Goal: Task Accomplishment & Management: Manage account settings

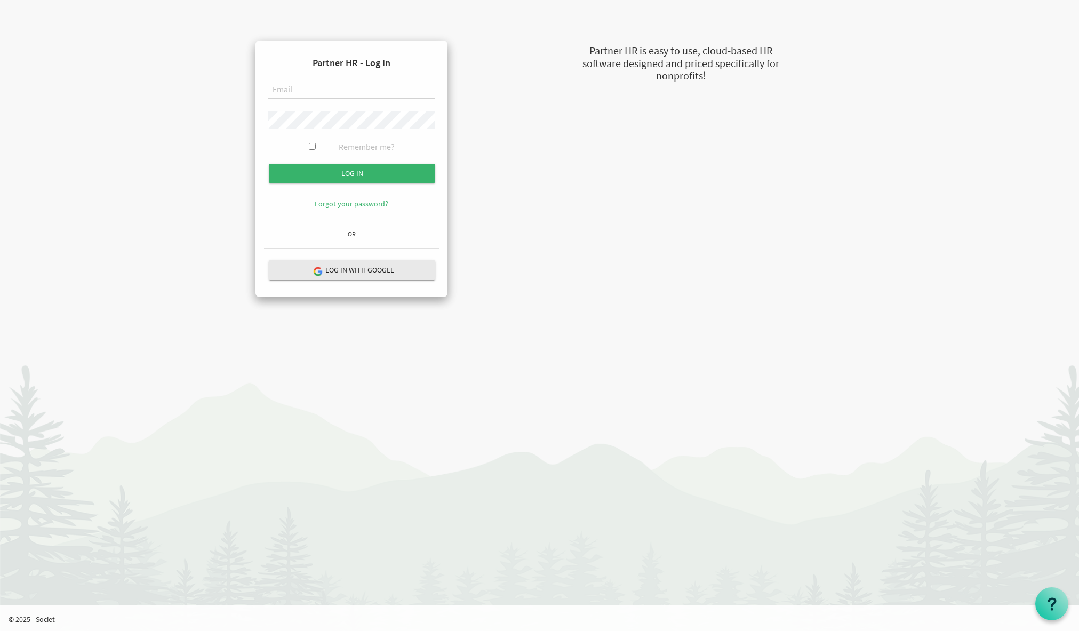
type input "phil@newcircles.ca"
drag, startPoint x: 310, startPoint y: 146, endPoint x: 315, endPoint y: 152, distance: 7.9
click at [310, 147] on input "Remember me?" at bounding box center [312, 146] width 7 height 7
checkbox input "true"
click at [339, 170] on input "Log in" at bounding box center [352, 173] width 166 height 19
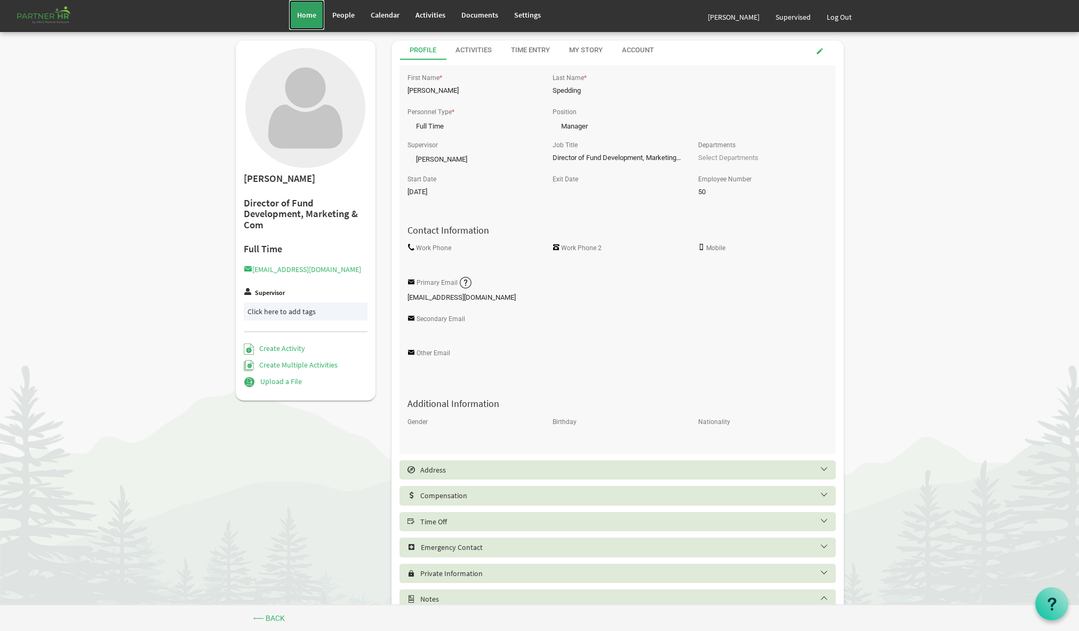
click at [307, 20] on link "Home" at bounding box center [306, 15] width 35 height 30
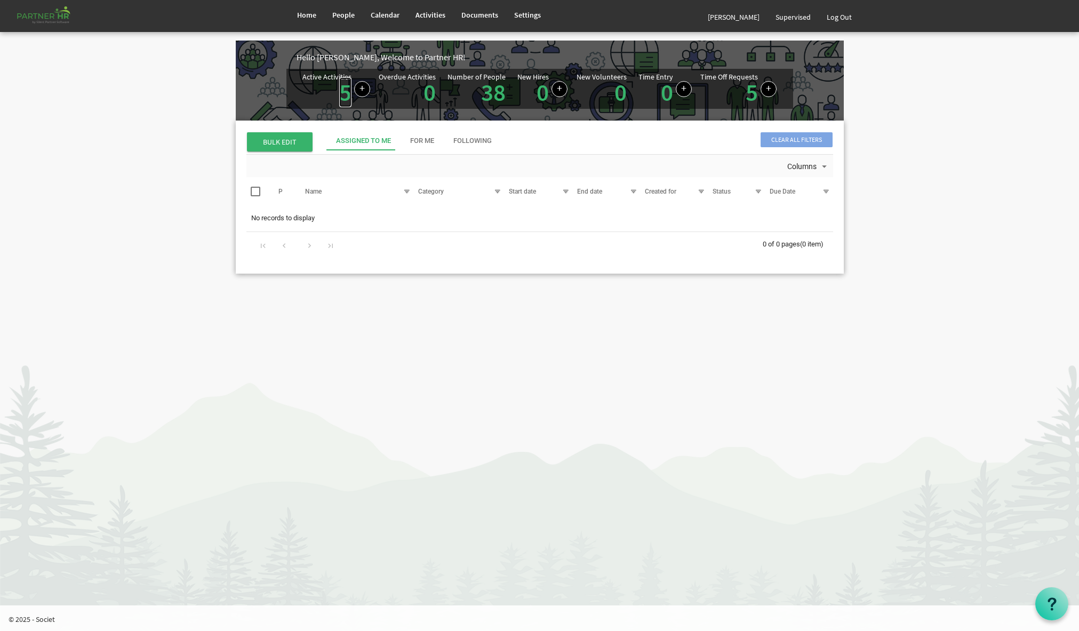
click at [347, 95] on link "5" at bounding box center [345, 92] width 12 height 30
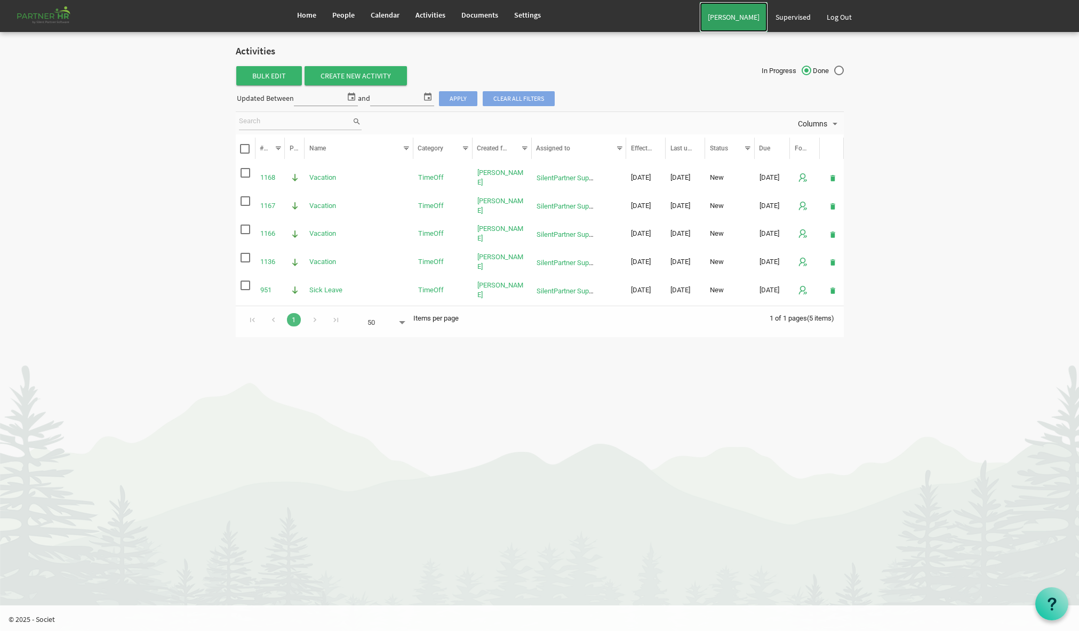
click at [742, 16] on link "[PERSON_NAME]" at bounding box center [734, 17] width 68 height 30
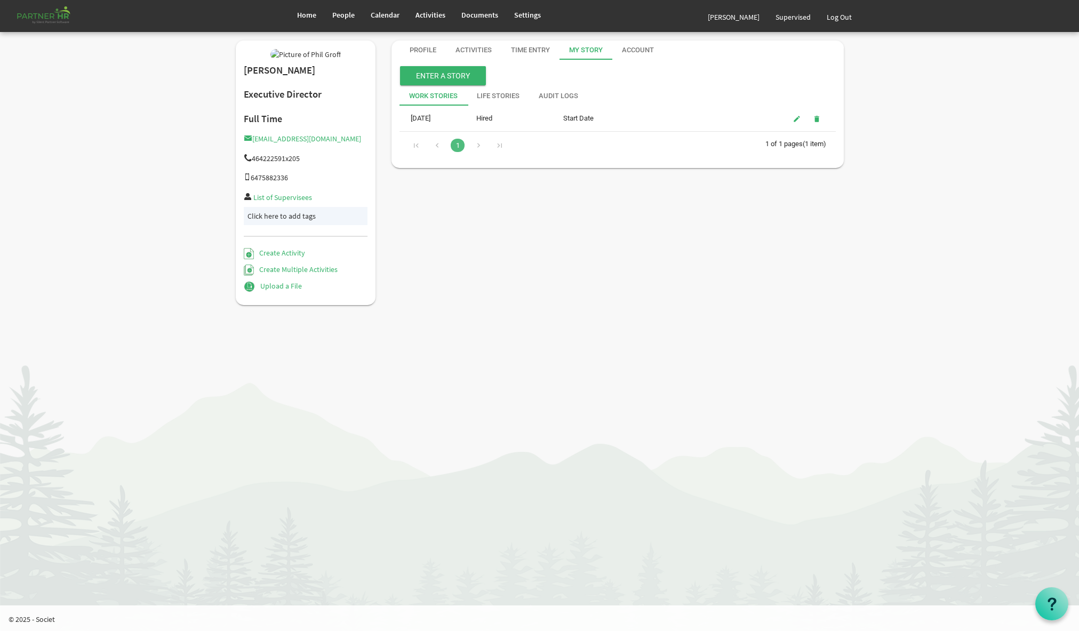
click at [488, 52] on div "Activities" at bounding box center [474, 50] width 36 height 10
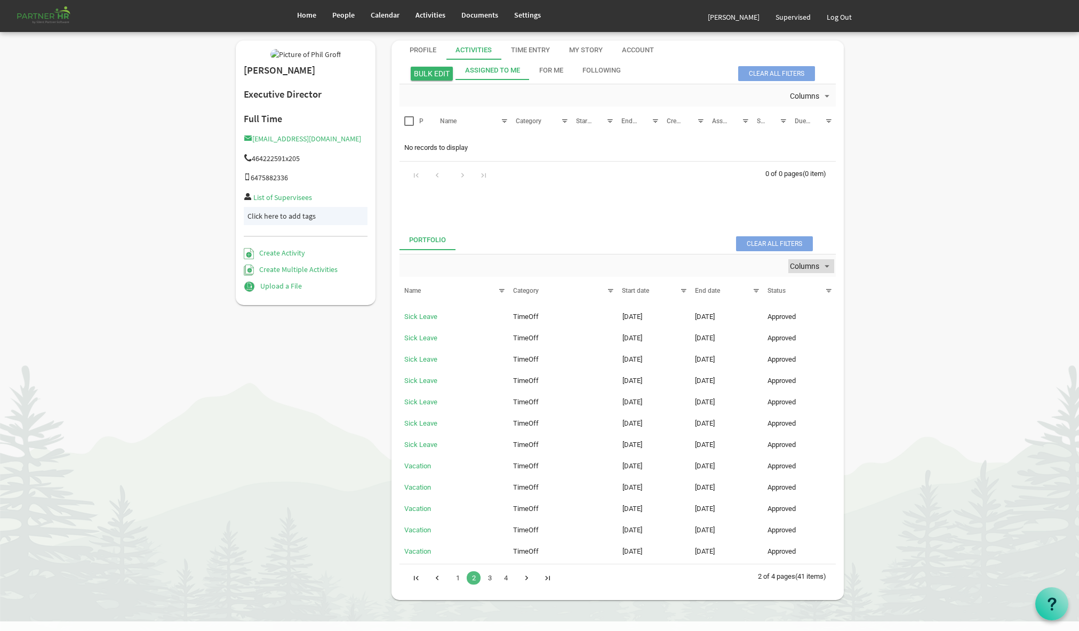
click at [808, 267] on span "Columns" at bounding box center [804, 266] width 31 height 13
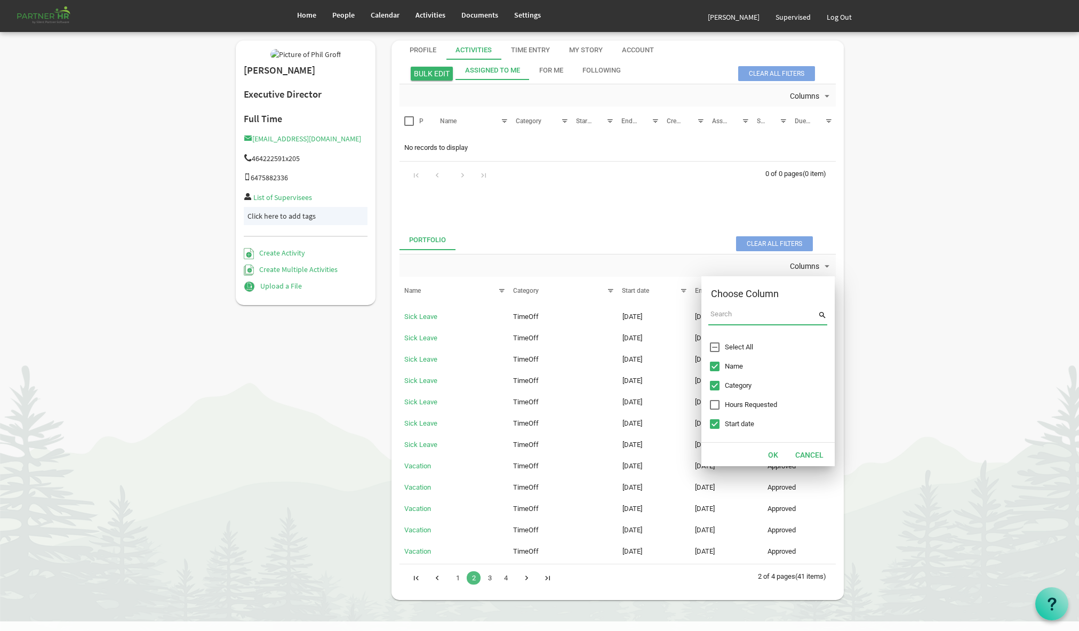
click at [862, 267] on body "Home People Calendar" at bounding box center [539, 310] width 1079 height 621
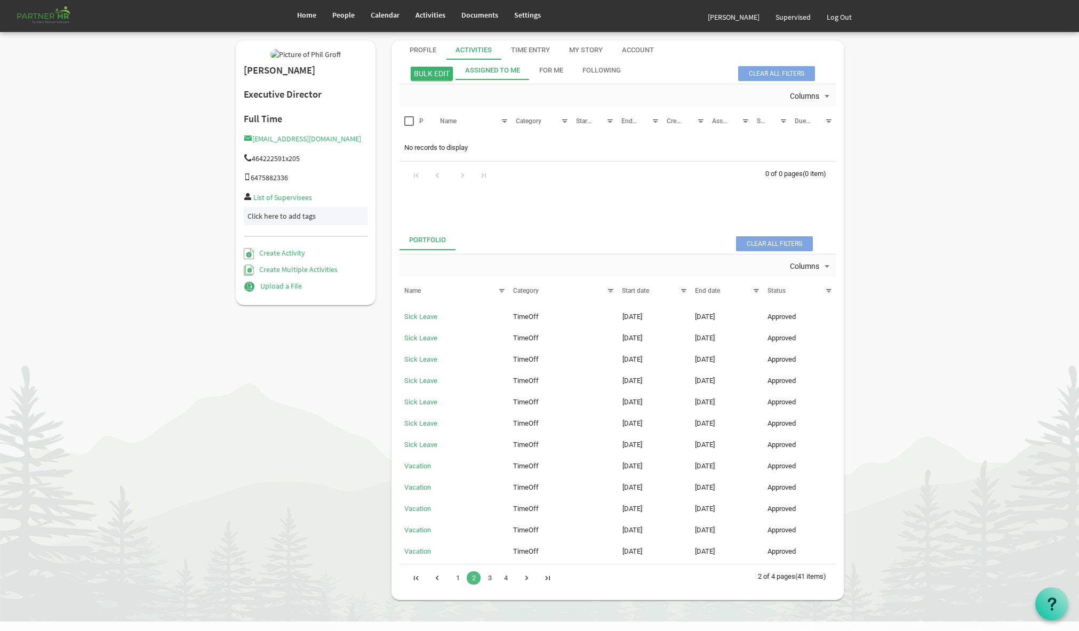
click at [425, 241] on div "Portfolio" at bounding box center [427, 240] width 37 height 10
click at [756, 244] on span "Clear all filters" at bounding box center [774, 243] width 77 height 15
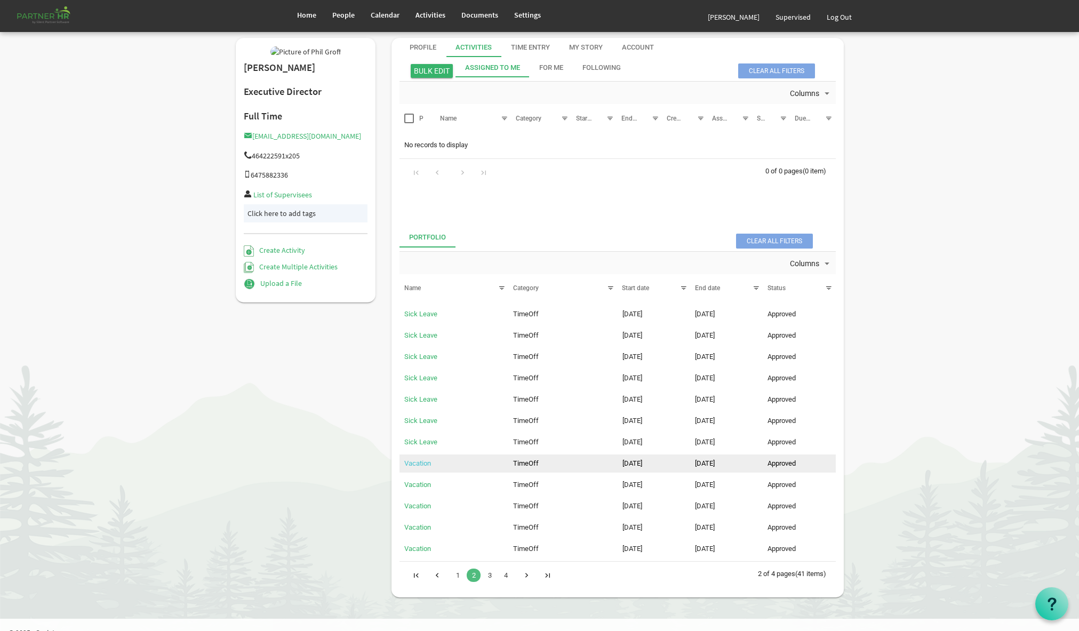
click at [411, 464] on link "Vacation" at bounding box center [417, 463] width 27 height 8
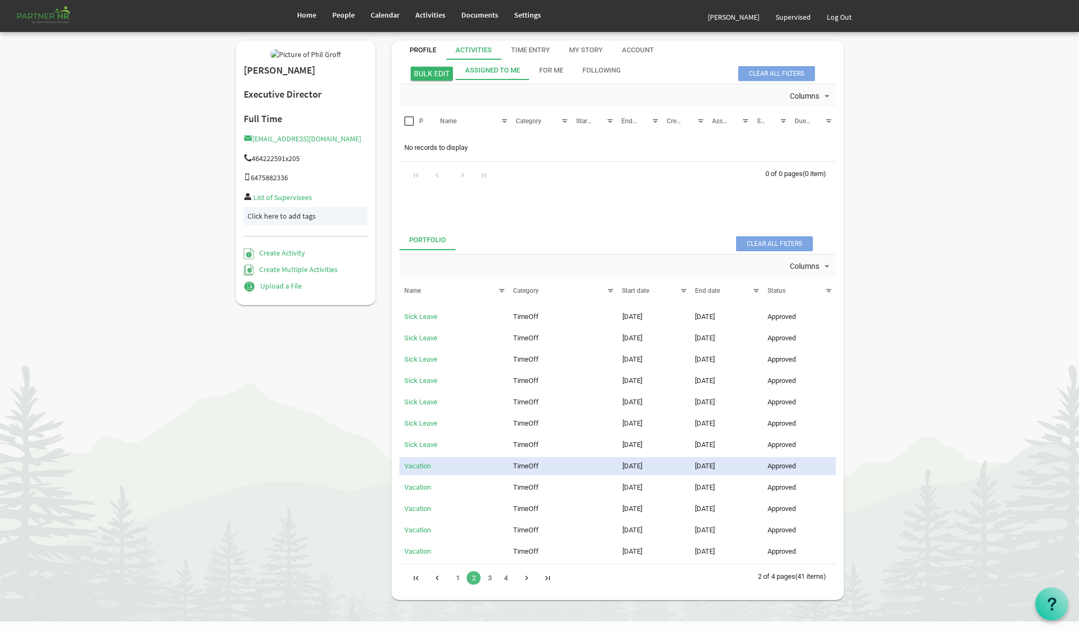
click at [420, 47] on div "Profile" at bounding box center [423, 50] width 27 height 10
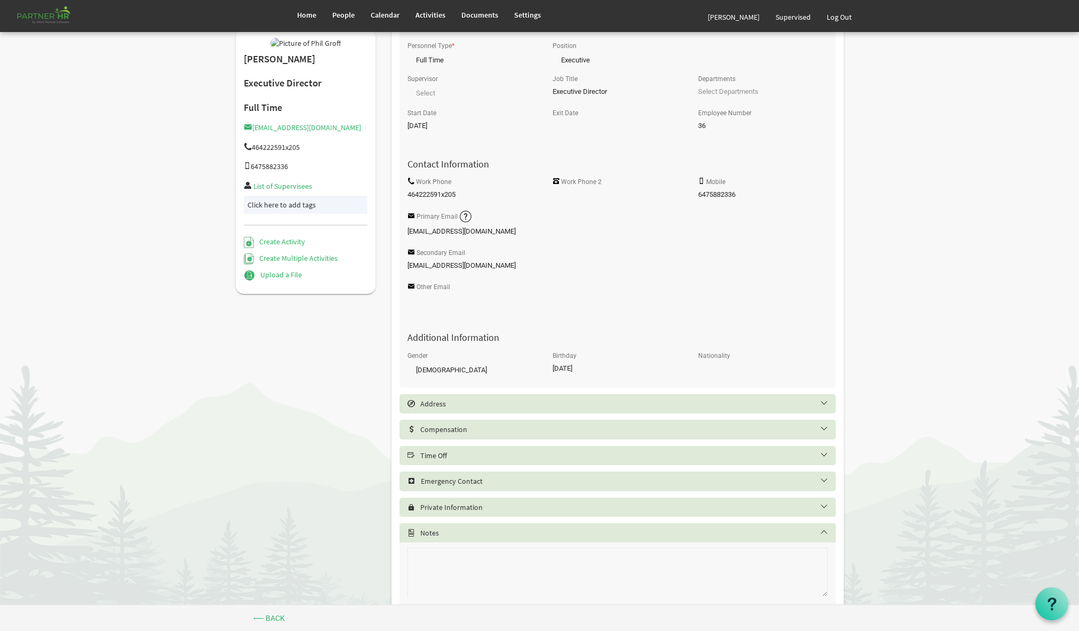
scroll to position [99, 0]
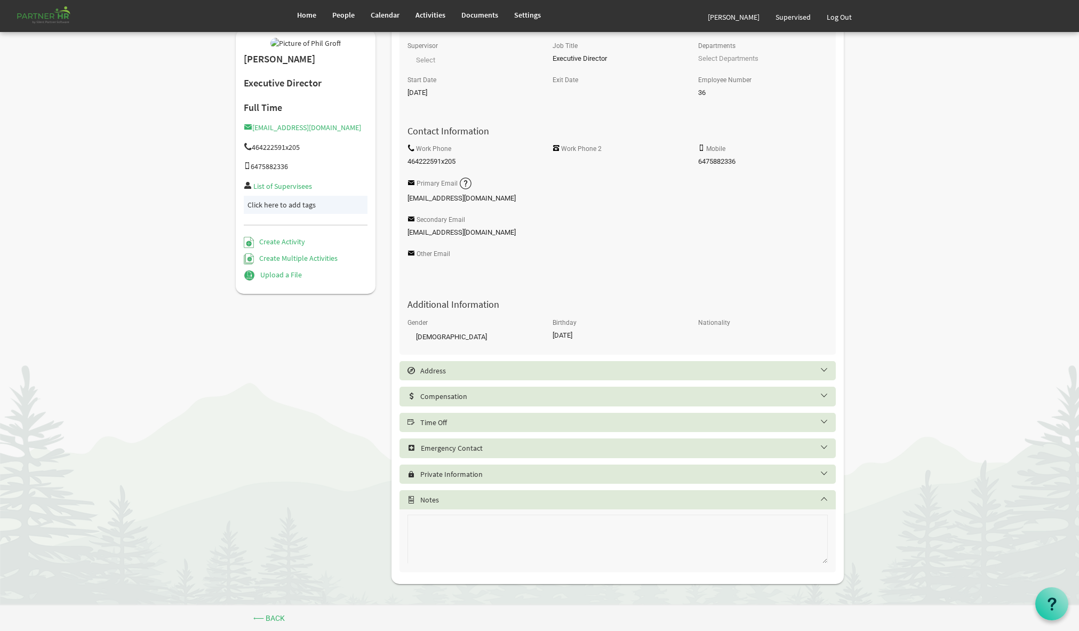
click at [820, 421] on h5 "Time Off" at bounding box center [626, 422] width 436 height 9
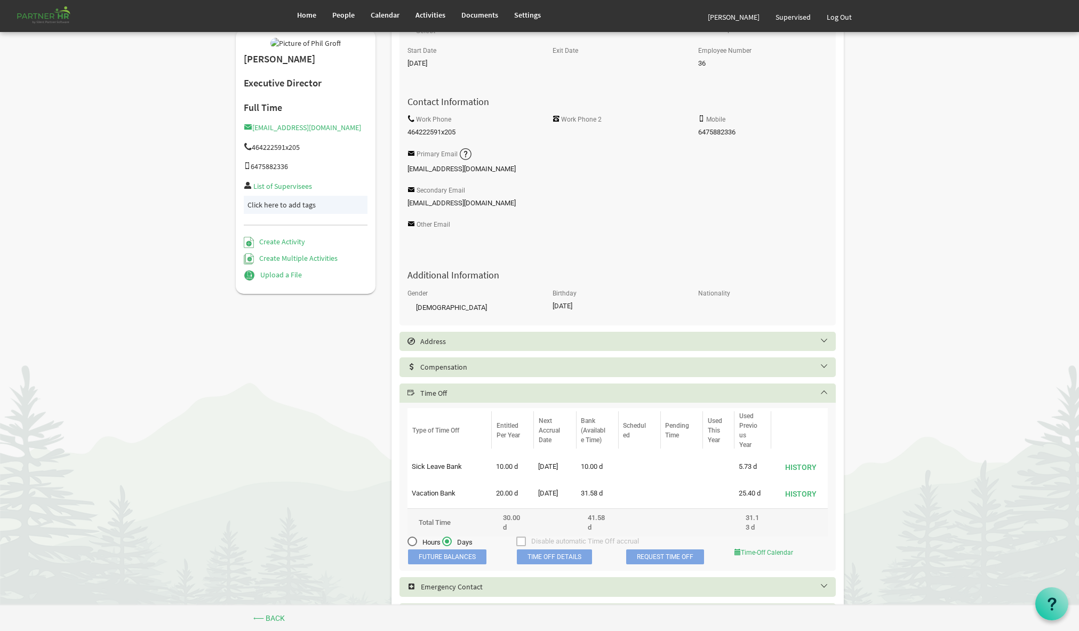
scroll to position [0, 0]
